Goal: Information Seeking & Learning: Find specific fact

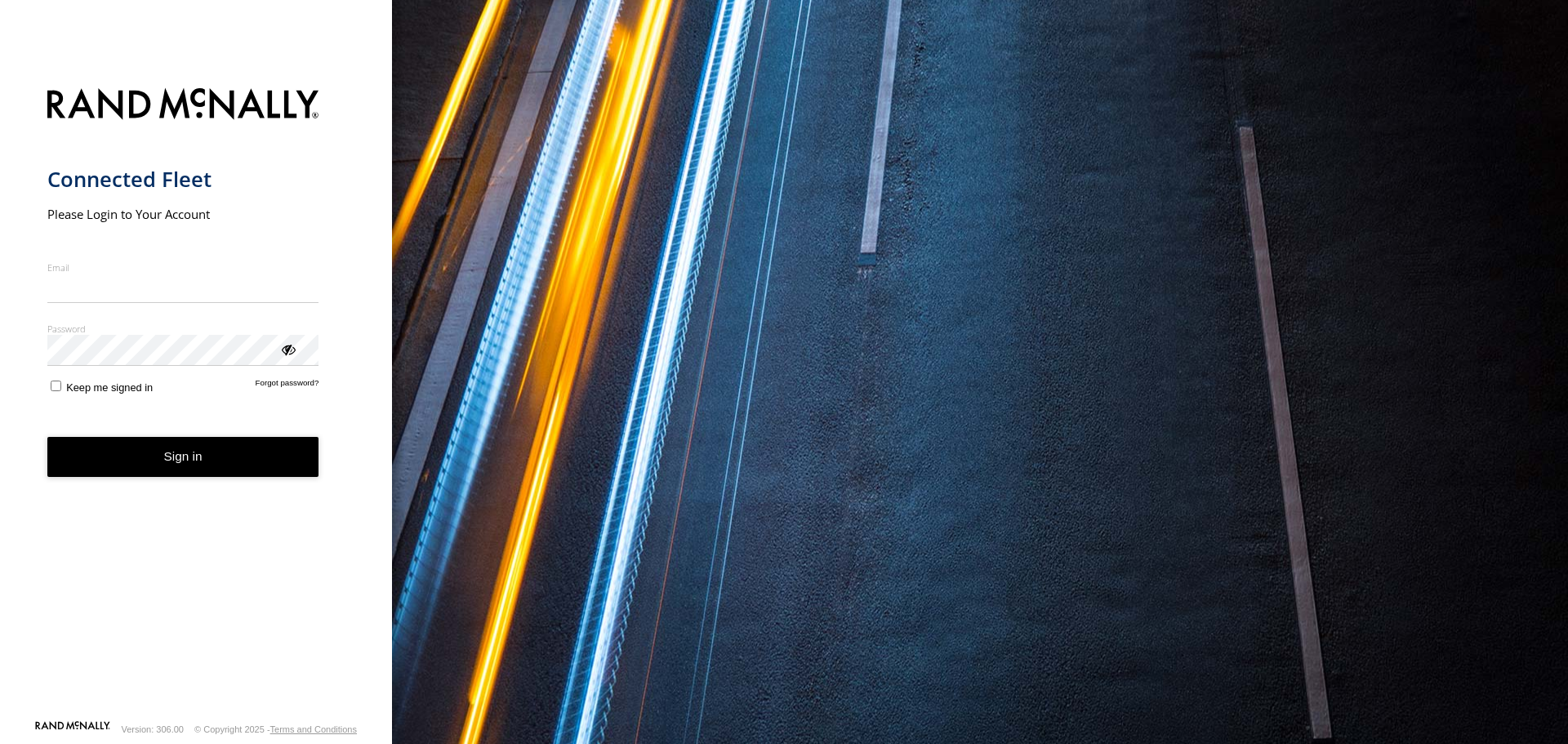
type input "**********"
click at [196, 477] on button "Sign in" at bounding box center [183, 457] width 272 height 40
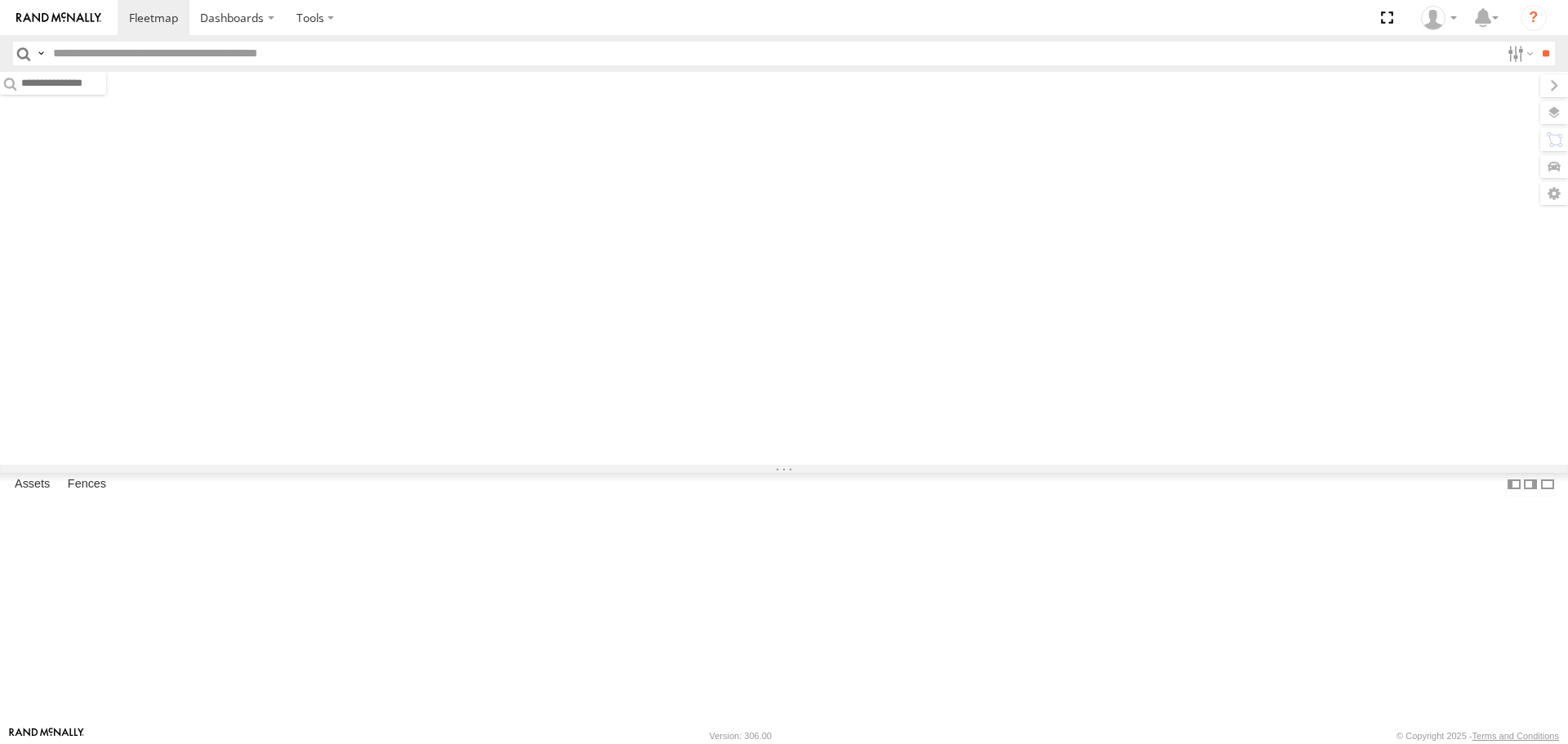
click at [399, 70] on header "Search Query Asset ID Asset Label Registration Manufacturer Model VIN Job ID" at bounding box center [784, 53] width 1568 height 37
click at [403, 62] on input "text" at bounding box center [774, 53] width 1454 height 23
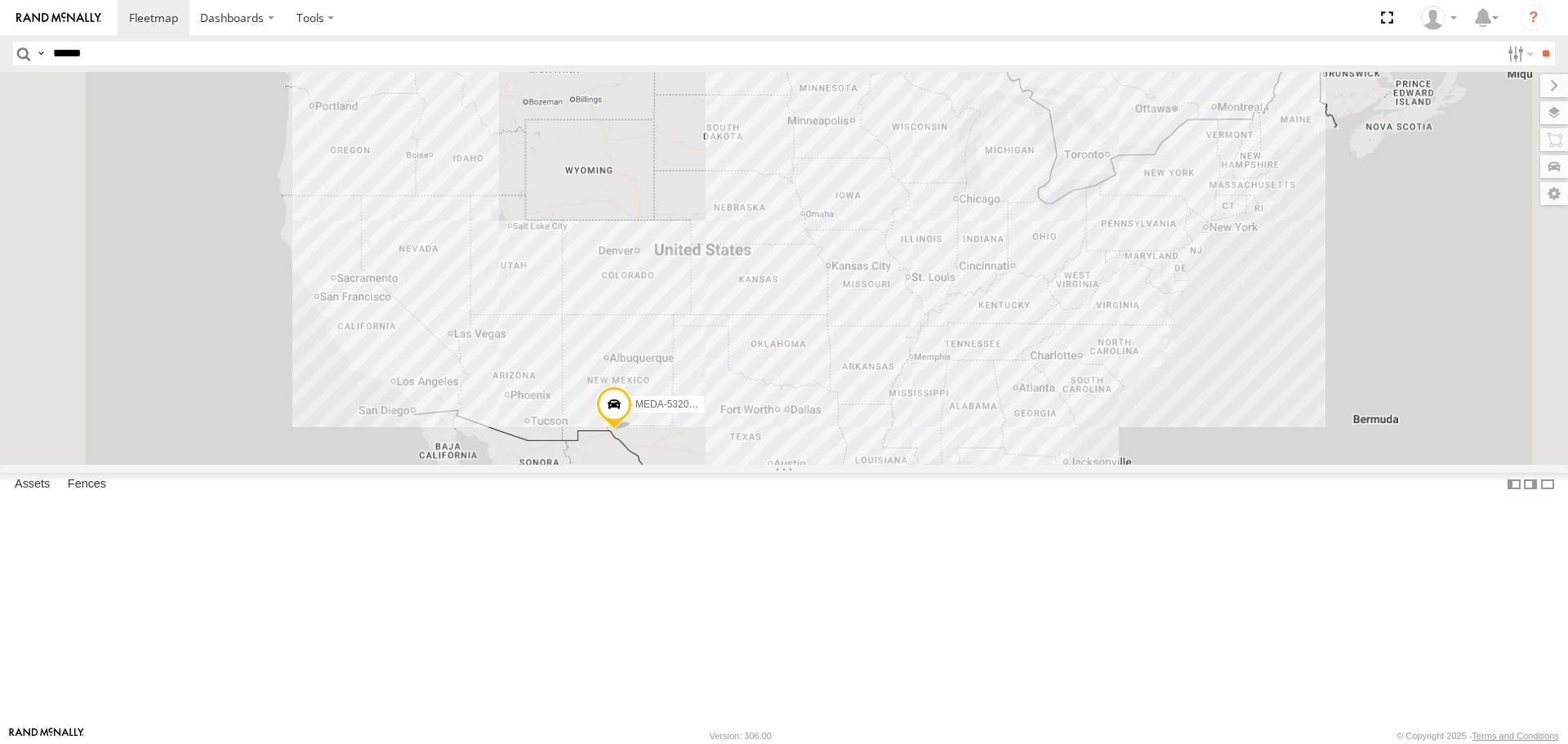
type input "******"
click at [1536, 42] on input "**" at bounding box center [1546, 53] width 19 height 23
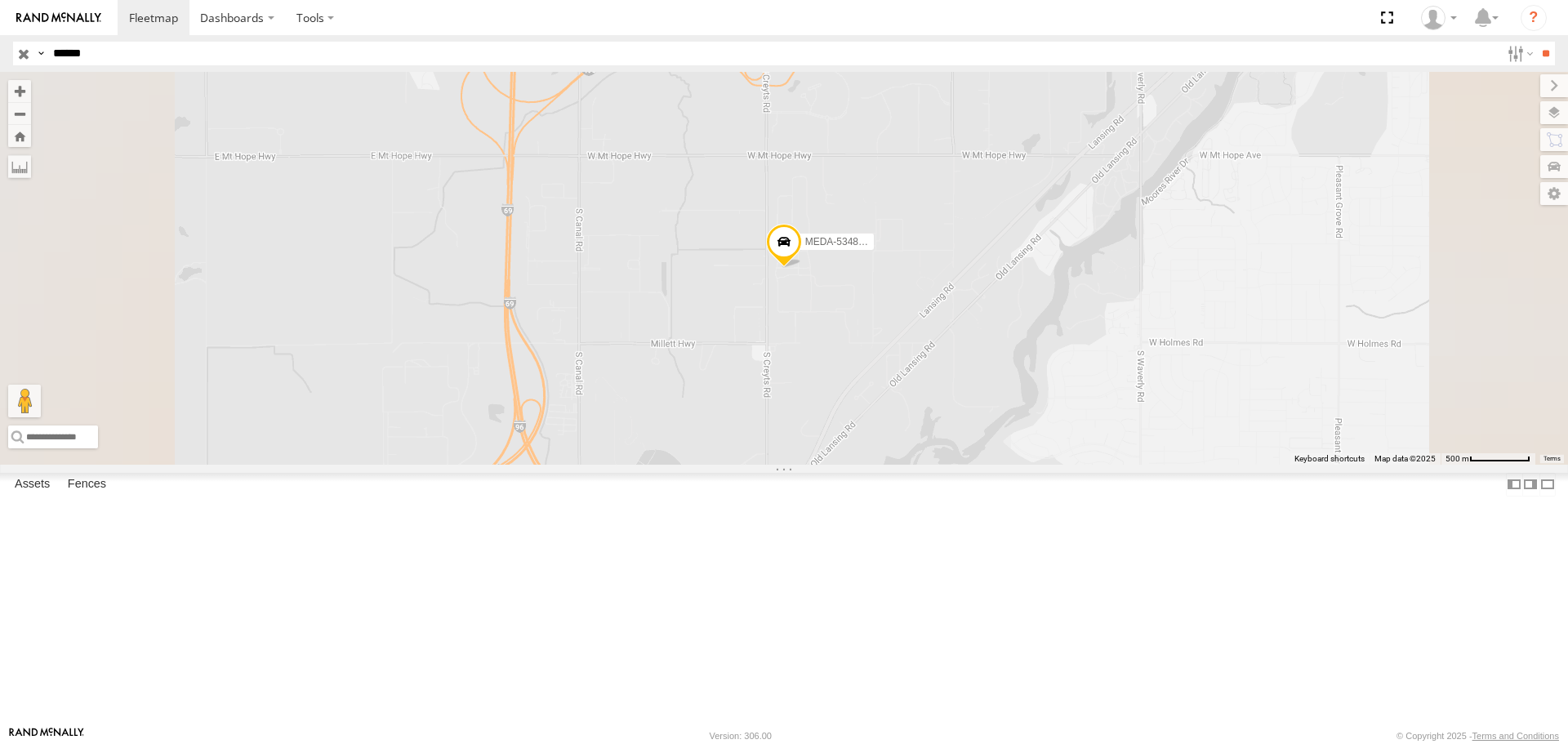
click at [0, 0] on div "MEDA-534804-Swing" at bounding box center [0, 0] width 0 height 0
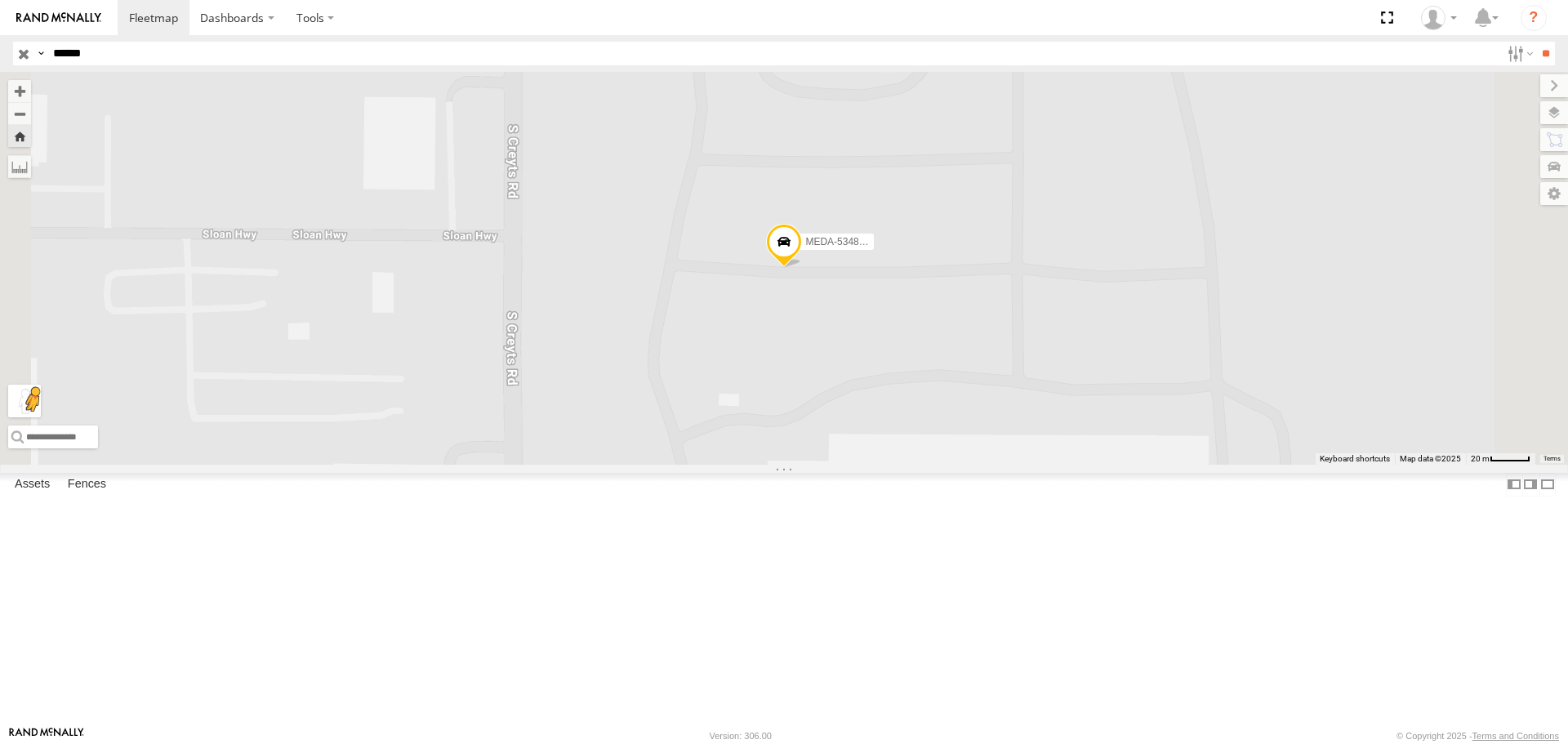
click at [41, 417] on button "Drag Pegman onto the map to open Street View" at bounding box center [24, 401] width 32 height 32
click at [1538, 122] on div "MEDA-534804-Swing" at bounding box center [784, 267] width 1568 height 392
click at [1550, 115] on label at bounding box center [1538, 112] width 60 height 22
click at [0, 0] on span "Basemaps" at bounding box center [0, 0] width 0 height 0
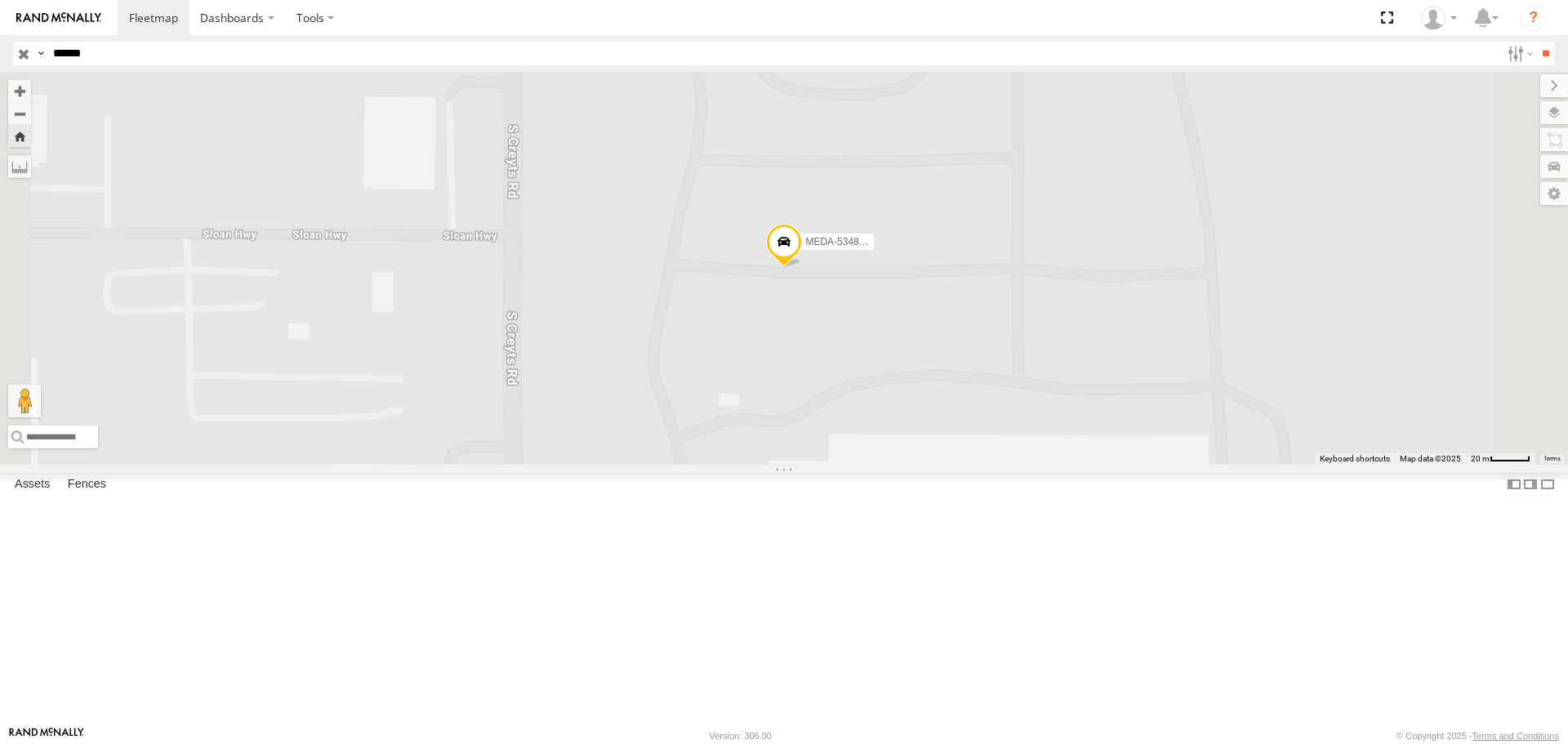
click at [0, 0] on span "Satellite + Roadmap" at bounding box center [0, 0] width 0 height 0
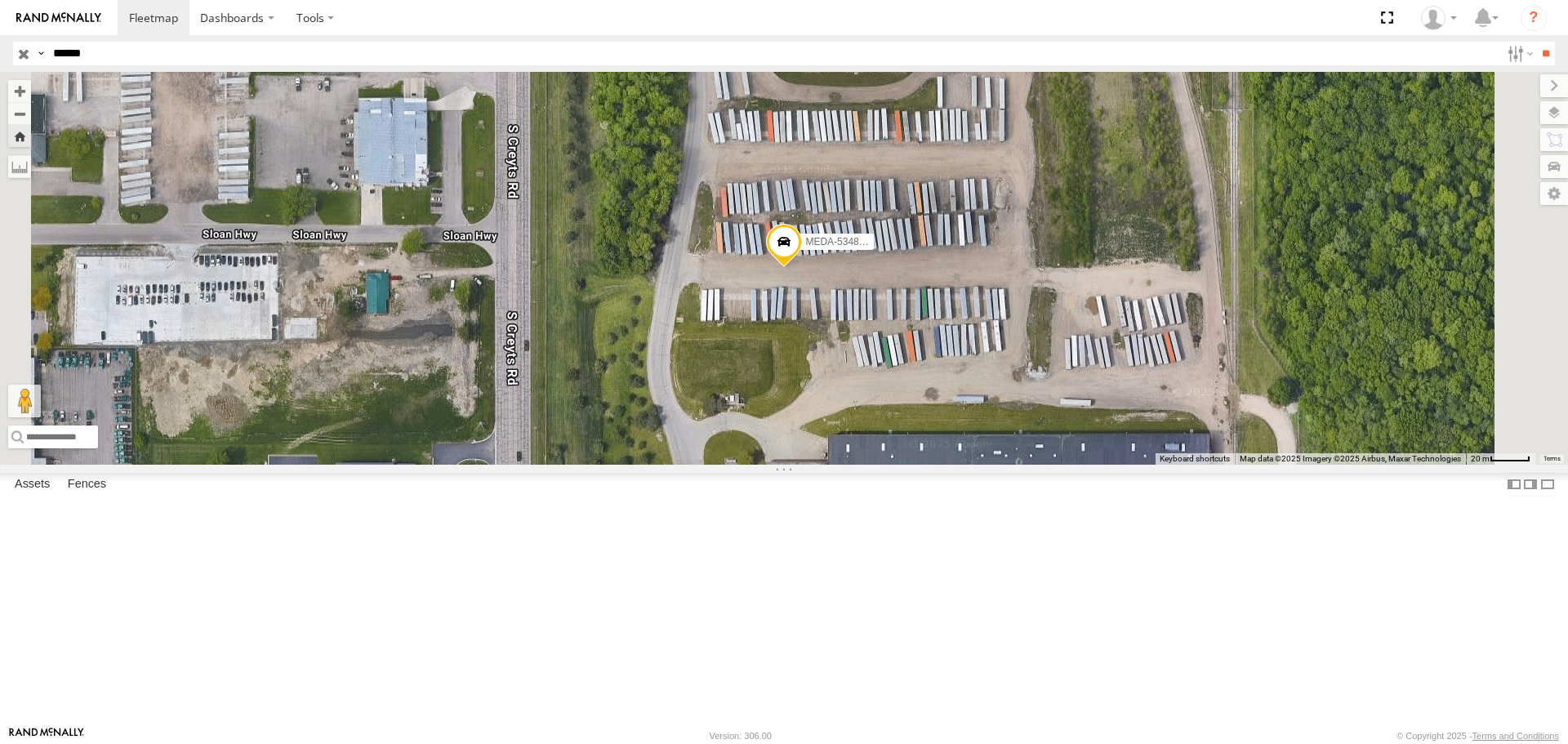
click at [802, 268] on span at bounding box center [784, 246] width 36 height 44
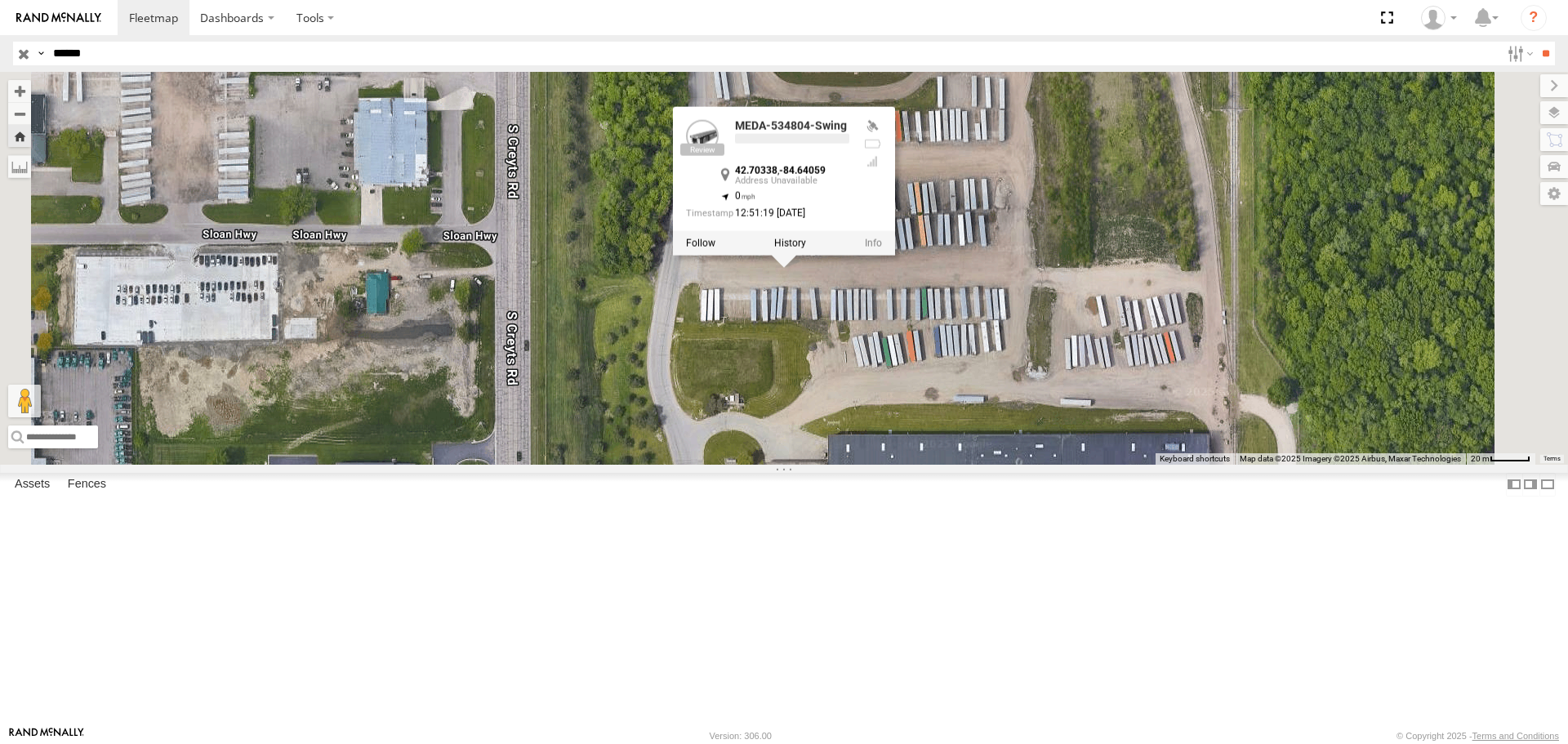
click at [895, 256] on div at bounding box center [784, 243] width 222 height 24
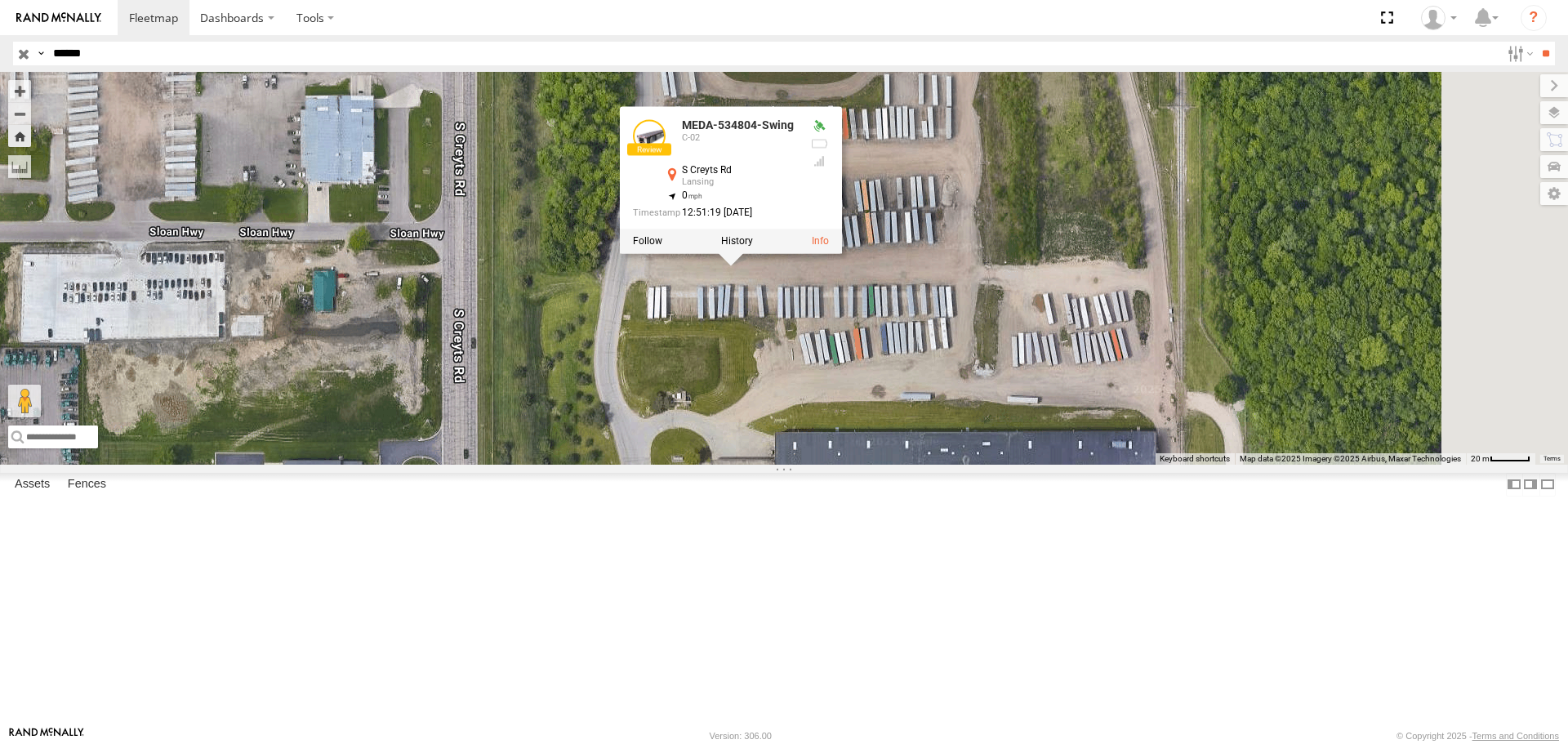
drag, startPoint x: 1192, startPoint y: 252, endPoint x: 857, endPoint y: 207, distance: 338.0
click at [884, 214] on div "MEDA-534804-Swing MEDA-534804-Swing C-02 S Creyts Rd Lansing 42.70338 , -84.640…" at bounding box center [784, 267] width 1568 height 392
